Goal: Navigation & Orientation: Go to known website

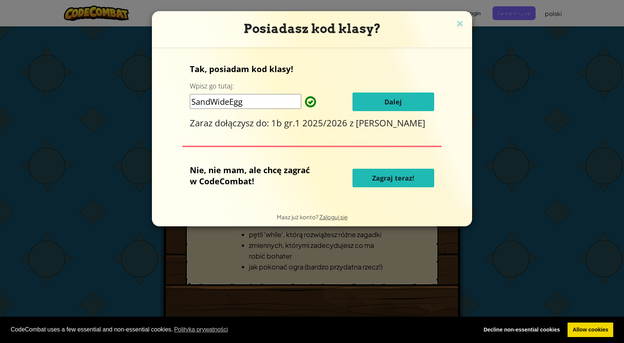
drag, startPoint x: 385, startPoint y: 99, endPoint x: 391, endPoint y: 99, distance: 6.4
click at [391, 99] on span "Dalej" at bounding box center [392, 101] width 17 height 9
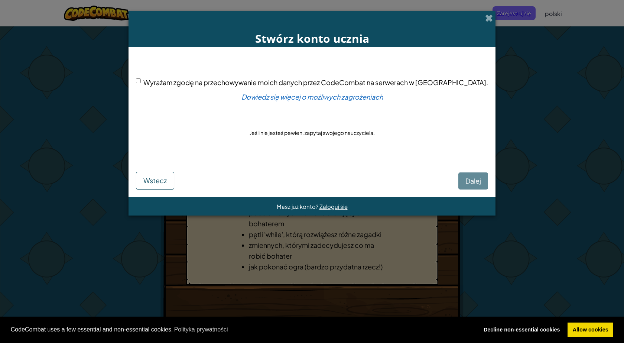
click at [485, 15] on span at bounding box center [489, 18] width 8 height 8
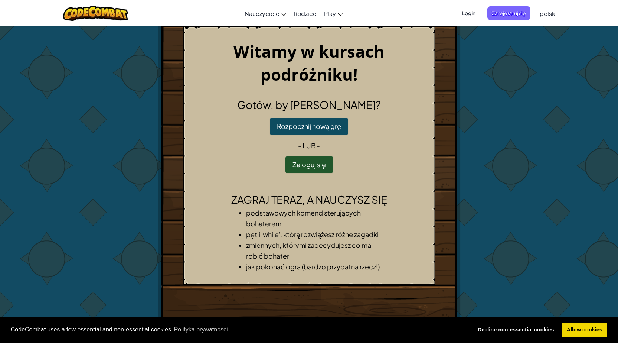
click at [465, 11] on span "Login" at bounding box center [469, 13] width 22 height 14
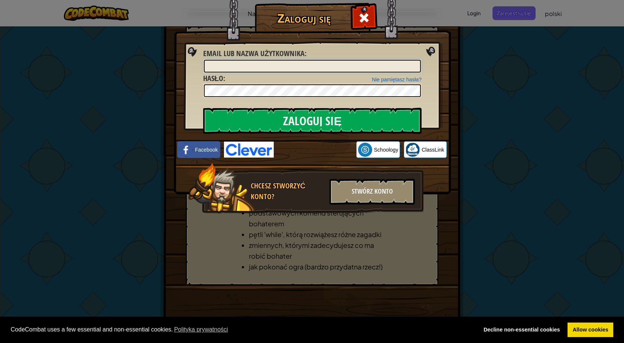
click at [308, 72] on input "Email lub nazwa użytkownika :" at bounding box center [312, 66] width 217 height 13
